Goal: Task Accomplishment & Management: Use online tool/utility

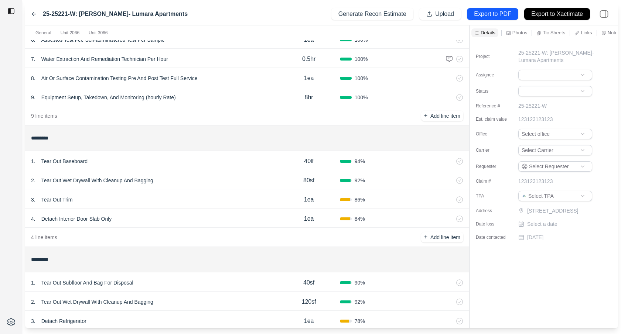
scroll to position [159, 0]
click at [204, 203] on div "3 . Tear Out Trim" at bounding box center [154, 199] width 247 height 10
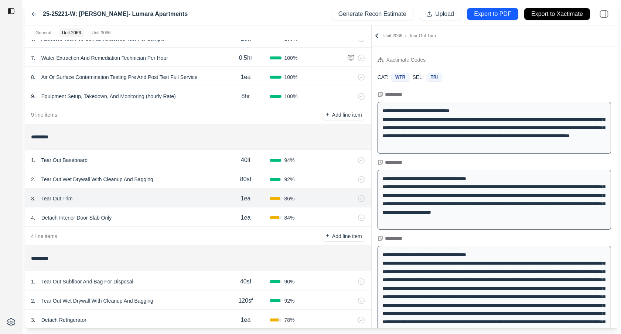
click at [371, 64] on div at bounding box center [371, 176] width 0 height 303
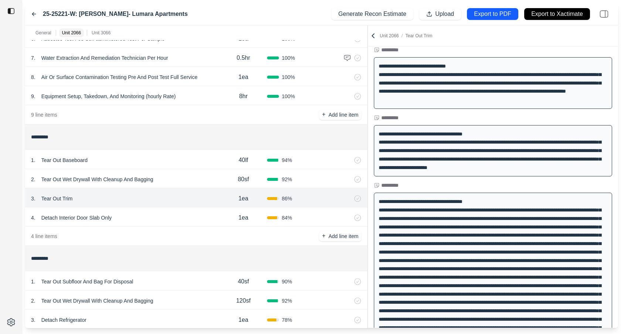
scroll to position [47, 0]
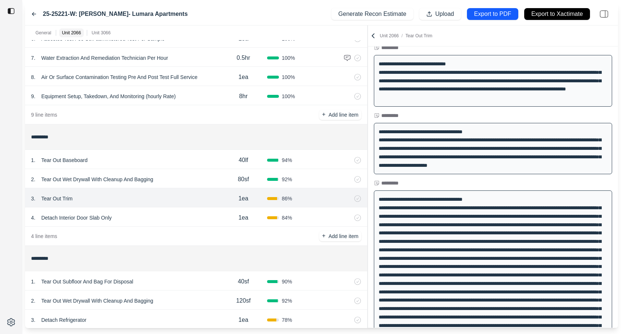
click at [160, 164] on div "1 . Tear Out Baseboard" at bounding box center [125, 160] width 189 height 10
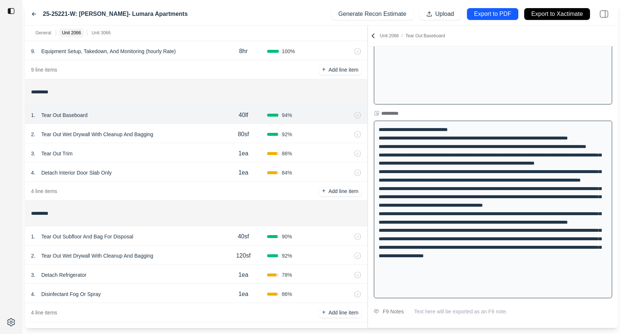
scroll to position [202, 0]
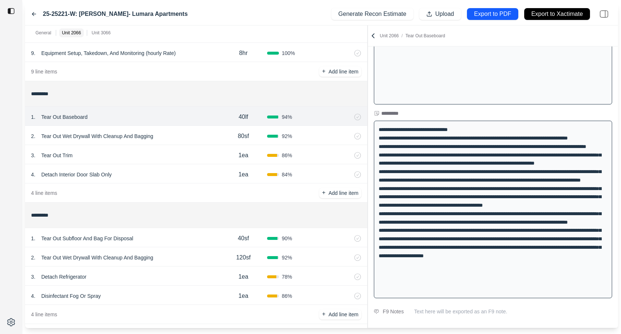
click at [198, 134] on div "2 . Tear Out Wet Drywall With Cleanup And Bagging" at bounding box center [125, 136] width 189 height 10
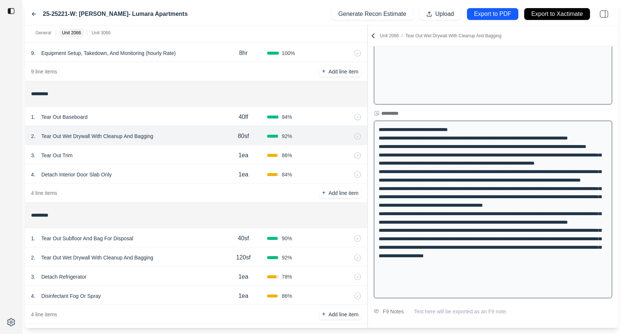
click at [191, 116] on div "1 . Tear Out Baseboard" at bounding box center [125, 117] width 189 height 10
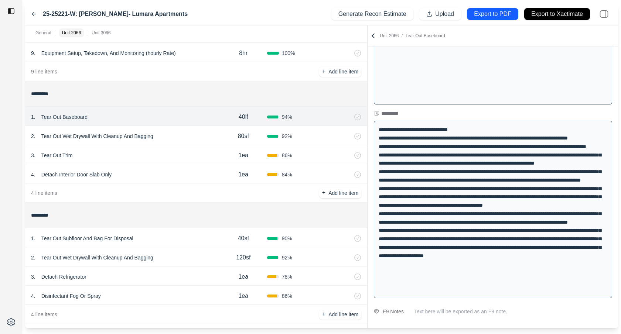
click at [199, 124] on div "1 . Tear Out Baseboard 40lf 94 %" at bounding box center [196, 116] width 342 height 19
click at [201, 130] on div "2 . Tear Out Wet Drywall With Cleanup And Bagging 80sf 92 %" at bounding box center [196, 135] width 342 height 19
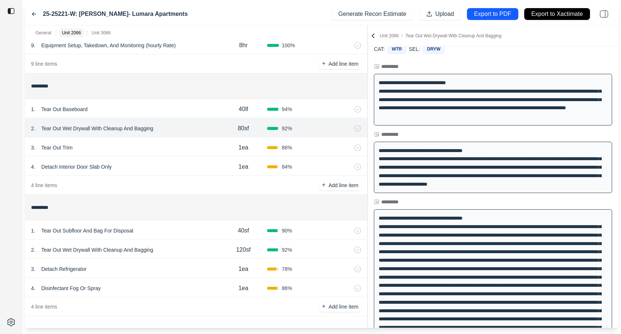
scroll to position [0, 0]
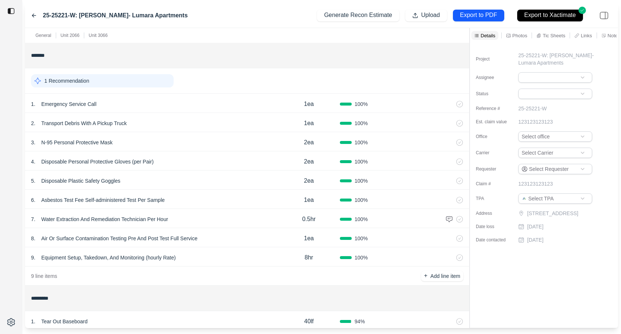
click at [602, 34] on icon at bounding box center [603, 35] width 5 height 5
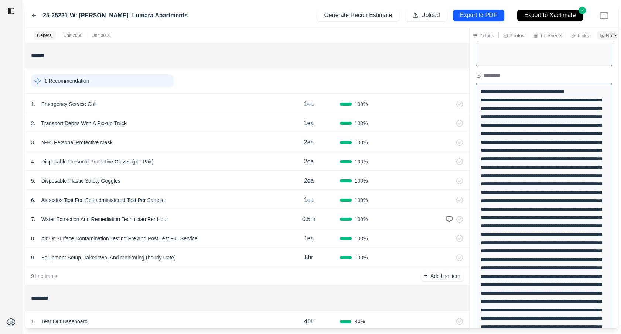
click at [33, 15] on icon at bounding box center [34, 16] width 6 height 6
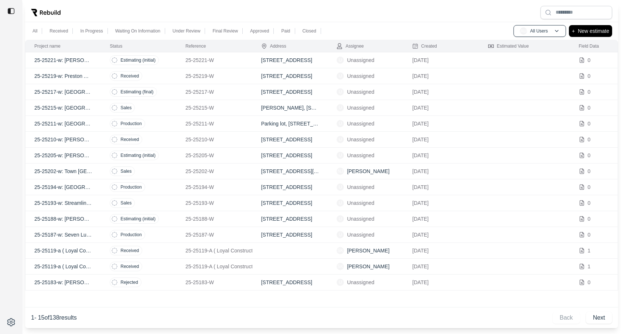
click at [177, 61] on td "25-25221-W" at bounding box center [215, 60] width 76 height 16
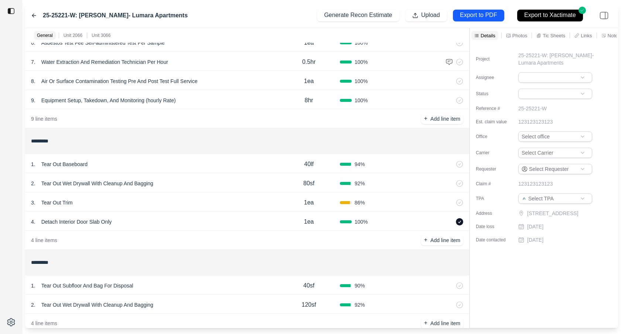
scroll to position [174, 0]
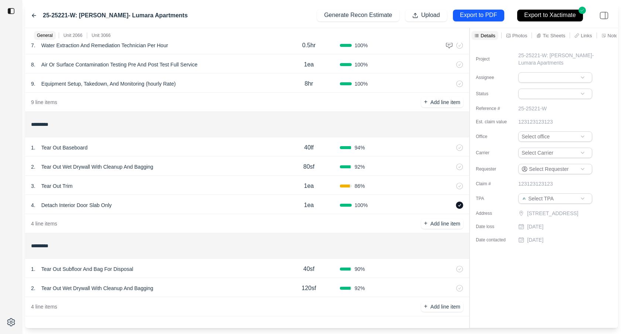
click at [34, 14] on icon at bounding box center [34, 15] width 4 height 3
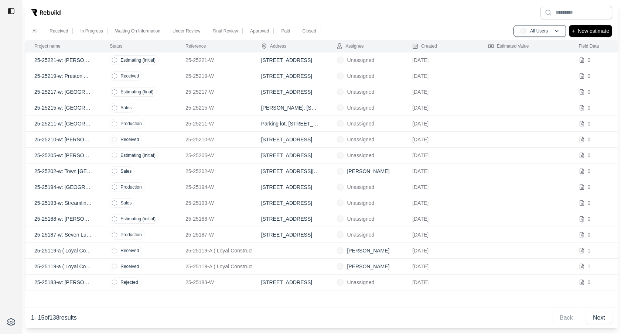
click at [237, 55] on td "25-25221-W" at bounding box center [215, 60] width 76 height 16
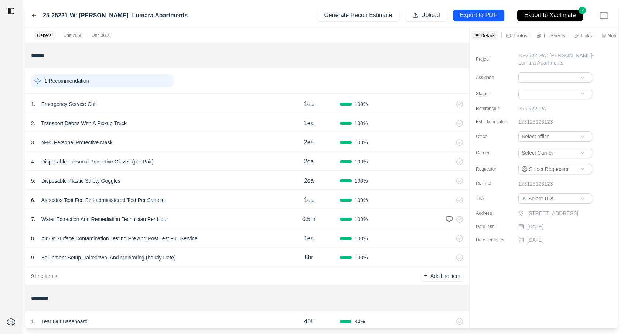
scroll to position [174, 0]
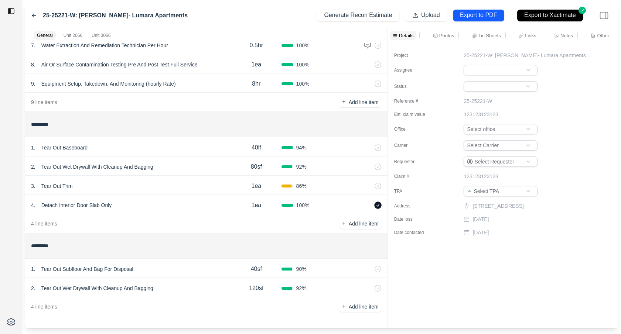
click at [387, 92] on div "General Unit 2066 Unit 3066 ******* 1 Recommendation 1 . Emergency Service Call…" at bounding box center [321, 178] width 593 height 300
click at [602, 38] on p "Other" at bounding box center [603, 36] width 12 height 6
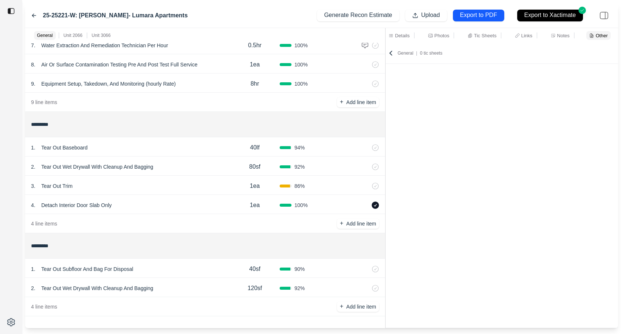
click at [555, 34] on div "Notes" at bounding box center [560, 35] width 22 height 9
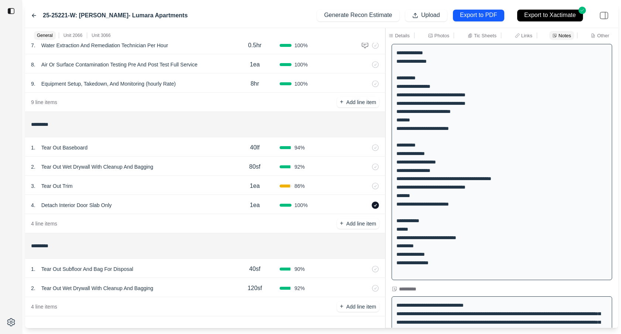
scroll to position [16, 0]
click at [254, 150] on p "40lf" at bounding box center [255, 147] width 10 height 9
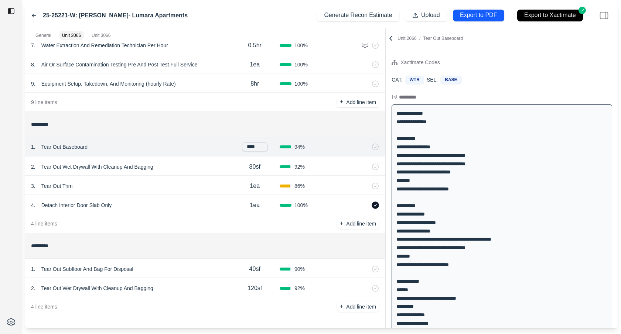
drag, startPoint x: 252, startPoint y: 147, endPoint x: 244, endPoint y: 147, distance: 8.1
click at [244, 147] on input "****" at bounding box center [255, 147] width 26 height 9
type input "****"
click at [217, 148] on div "1 . Tear Out Baseboard" at bounding box center [130, 147] width 199 height 10
click at [376, 146] on icon at bounding box center [375, 147] width 7 height 7
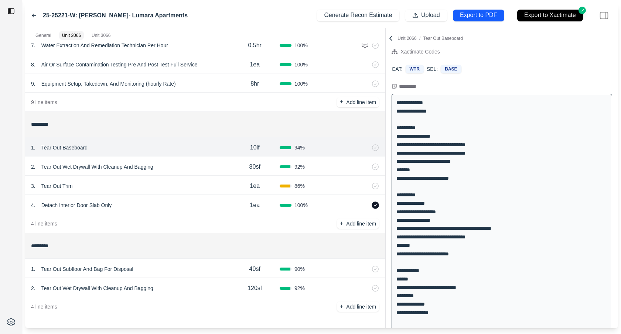
scroll to position [12, 0]
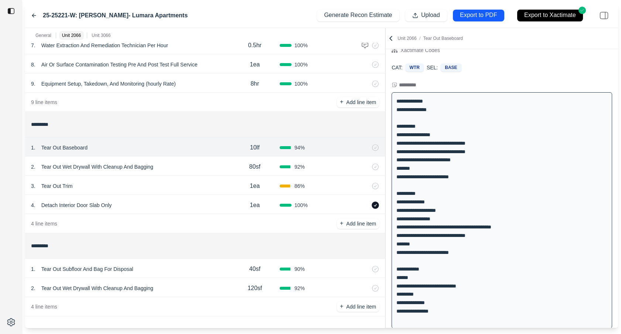
click at [252, 167] on p "80sf" at bounding box center [254, 167] width 11 height 9
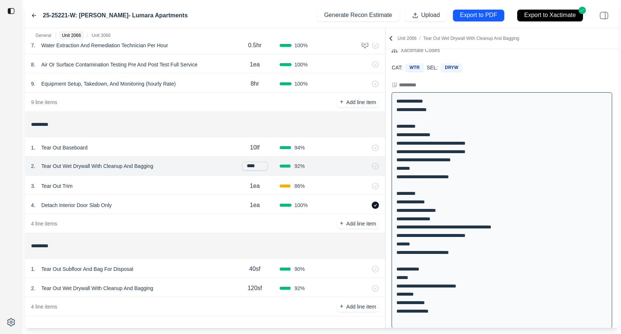
click at [252, 167] on input "****" at bounding box center [255, 166] width 26 height 9
click at [252, 166] on input "****" at bounding box center [255, 166] width 26 height 9
type input "****"
click at [219, 167] on div "2 . Tear Out Wet Drywall With Cleanup And Bagging" at bounding box center [130, 167] width 199 height 10
click at [375, 168] on icon at bounding box center [375, 166] width 7 height 7
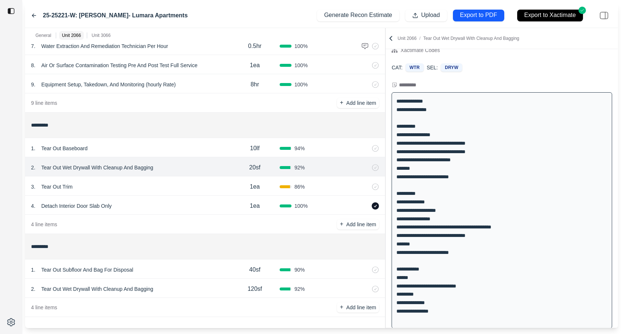
scroll to position [174, 0]
click at [162, 266] on div "1 . Tear Out Subfloor And Bag For Disposal" at bounding box center [130, 269] width 199 height 10
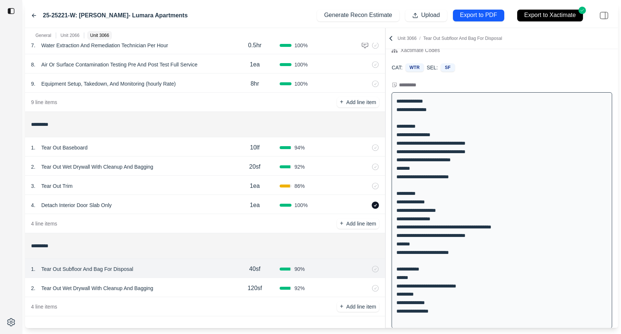
click at [177, 285] on div "2 . Tear Out Wet Drywall With Cleanup And Bagging" at bounding box center [130, 288] width 199 height 10
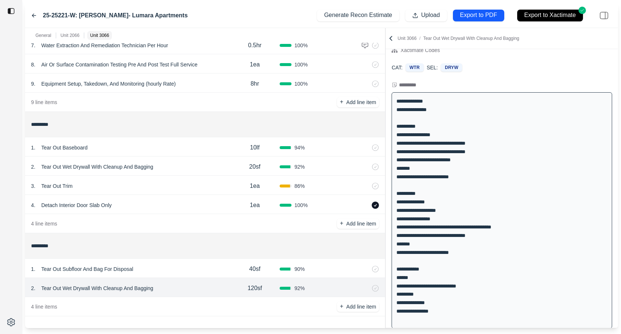
click at [177, 264] on div "1 . Tear Out Subfloor And Bag For Disposal" at bounding box center [130, 269] width 199 height 10
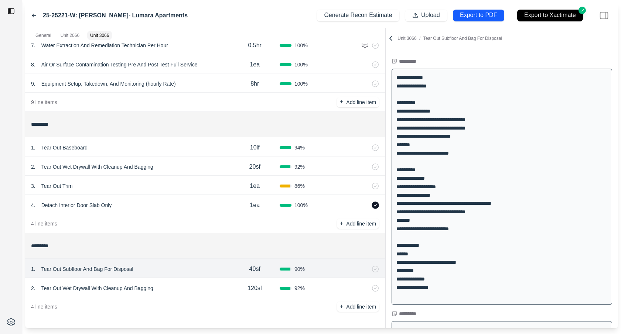
scroll to position [40, 0]
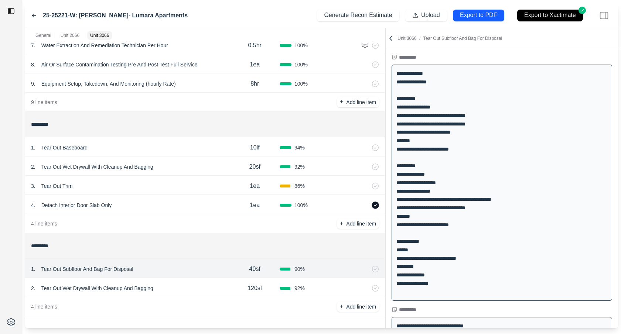
click at [195, 291] on div "2 . Tear Out Wet Drywall With Cleanup And Bagging" at bounding box center [130, 288] width 199 height 10
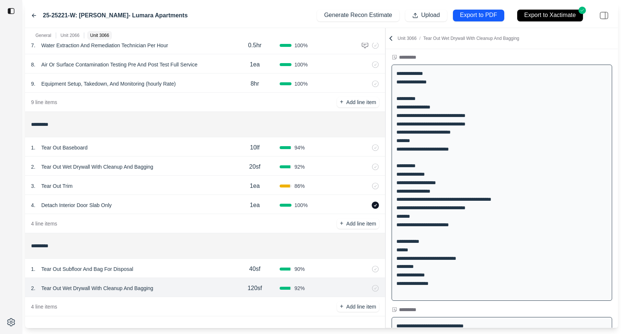
click at [249, 288] on p "120sf" at bounding box center [254, 288] width 14 height 9
drag, startPoint x: 254, startPoint y: 287, endPoint x: 232, endPoint y: 287, distance: 21.4
click at [235, 287] on div "*****" at bounding box center [255, 287] width 50 height 9
type input "****"
click at [291, 306] on div "4 line items + Add line item" at bounding box center [205, 306] width 360 height 19
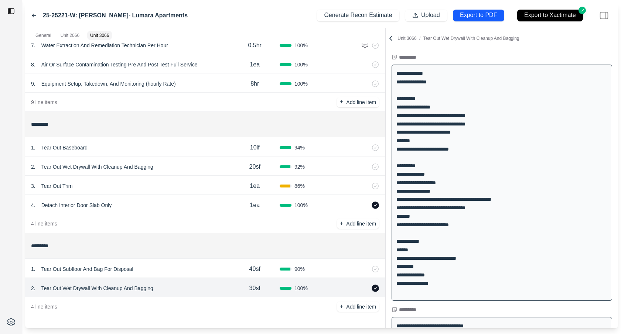
click at [374, 287] on icon at bounding box center [375, 288] width 7 height 7
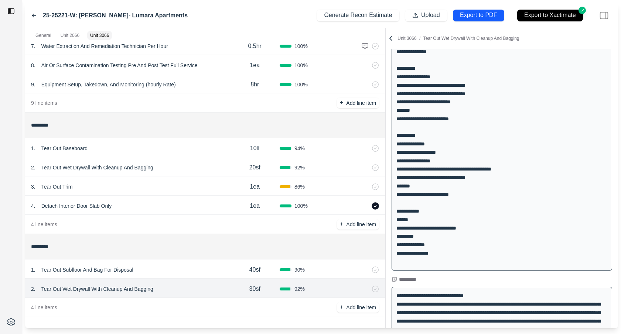
scroll to position [174, 0]
click at [187, 273] on div "1 . Tear Out Subfloor And Bag For Disposal" at bounding box center [130, 269] width 199 height 10
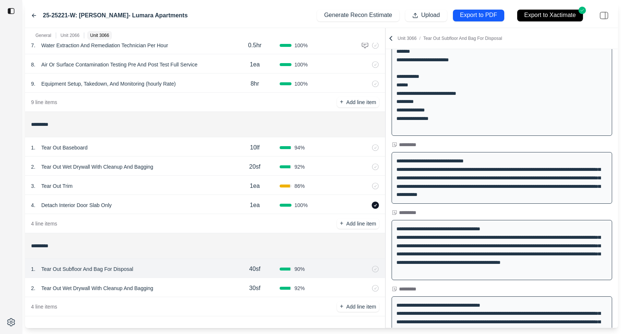
scroll to position [0, 0]
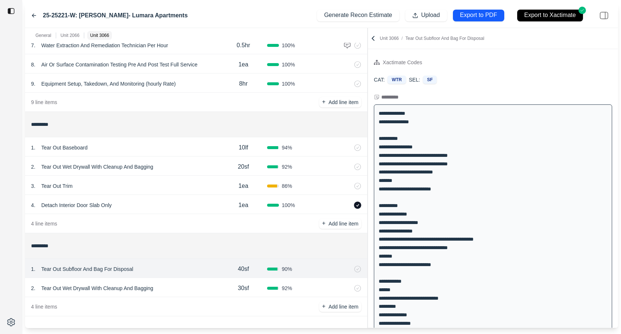
click at [369, 102] on div "General Unit 2066 Unit 3066 ******* 1 Recommendation 1 . Emergency Service Call…" at bounding box center [321, 178] width 593 height 300
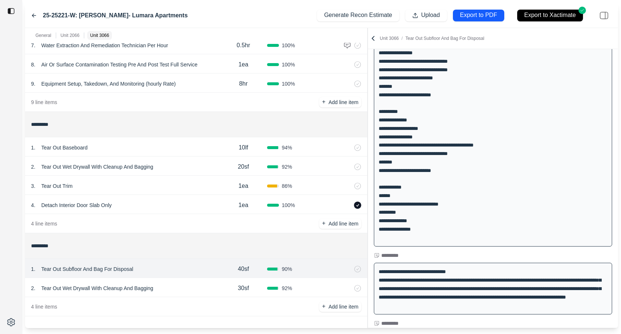
scroll to position [95, 0]
click at [195, 174] on div "2 . Tear Out Wet Drywall With Cleanup And Bagging 20sf 92 %" at bounding box center [196, 166] width 342 height 19
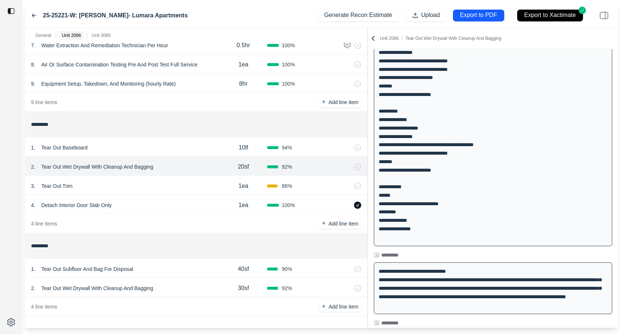
click at [198, 150] on div "1 . Tear Out Baseboard" at bounding box center [125, 148] width 189 height 10
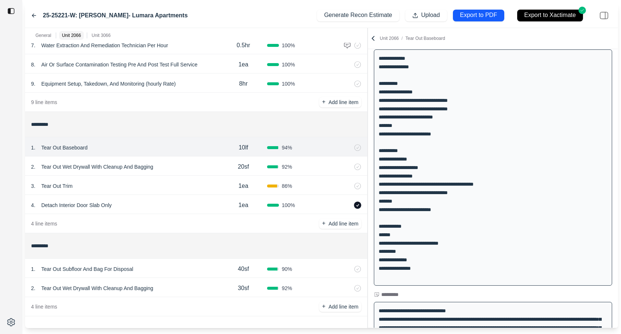
scroll to position [37, 0]
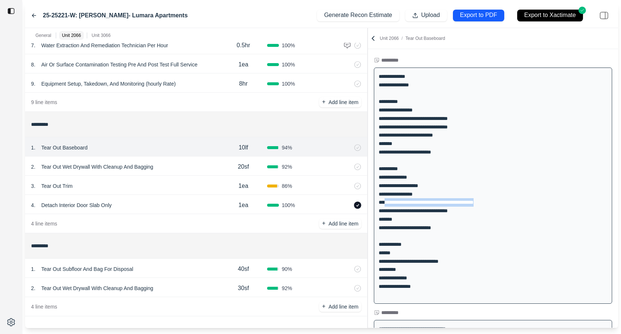
drag, startPoint x: 383, startPoint y: 202, endPoint x: 519, endPoint y: 202, distance: 136.3
click at [519, 202] on div "**********" at bounding box center [493, 186] width 238 height 236
drag, startPoint x: 519, startPoint y: 202, endPoint x: 374, endPoint y: 195, distance: 145.7
click at [374, 195] on div "**********" at bounding box center [493, 186] width 238 height 236
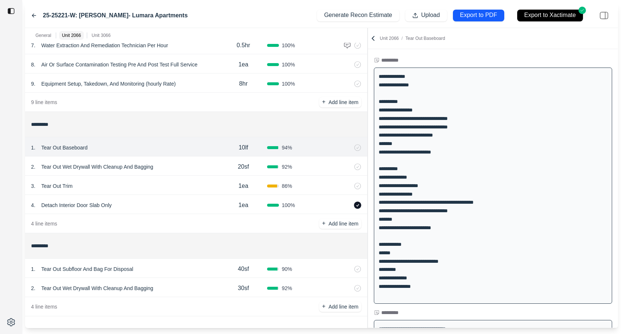
click at [411, 260] on div "**********" at bounding box center [493, 186] width 238 height 236
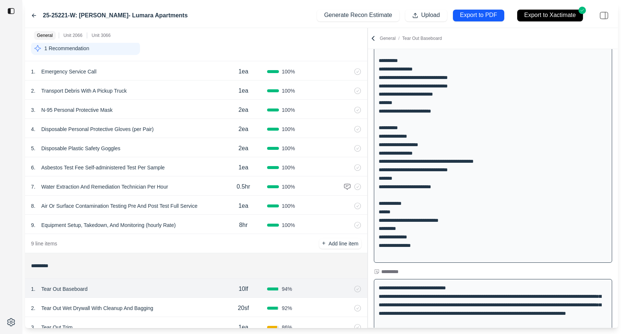
scroll to position [0, 0]
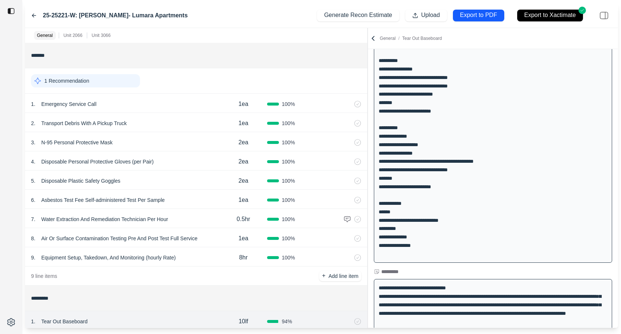
click at [31, 15] on icon at bounding box center [34, 16] width 6 height 6
